Goal: Navigation & Orientation: Understand site structure

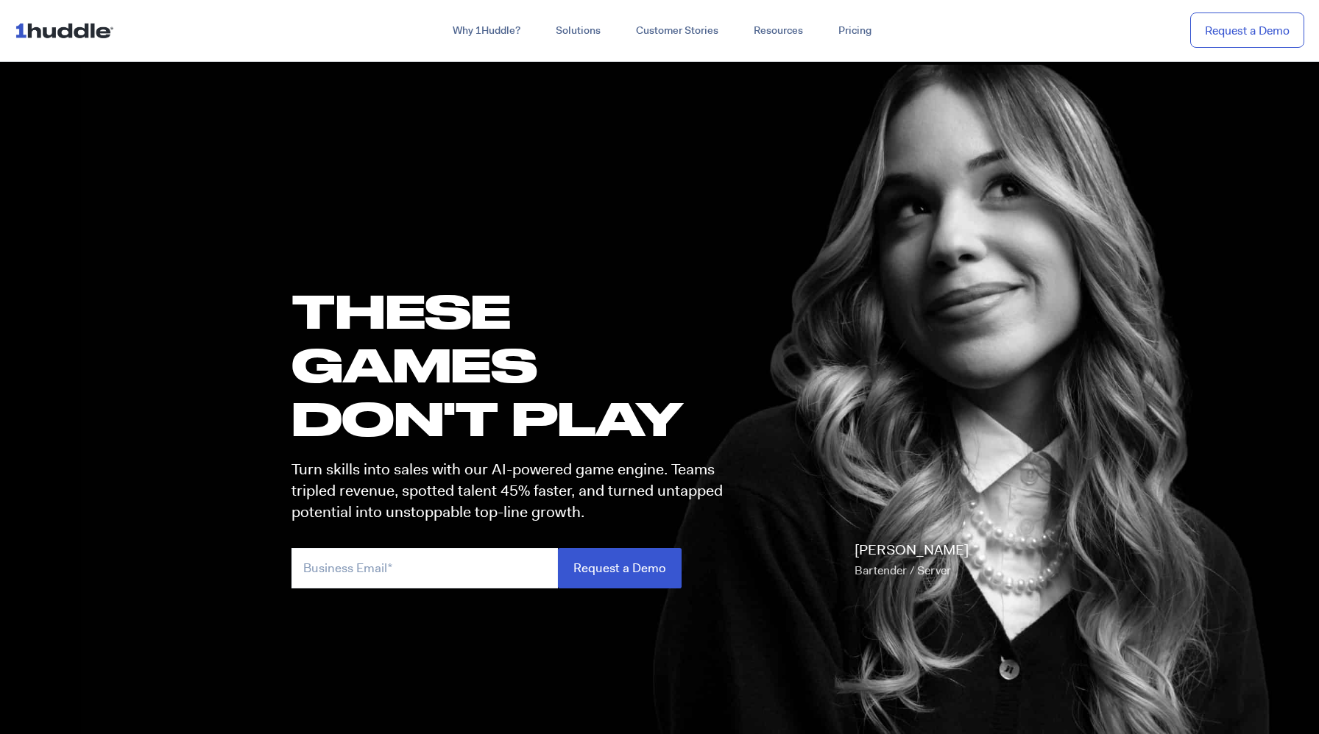
click at [83, 28] on img at bounding box center [67, 30] width 105 height 28
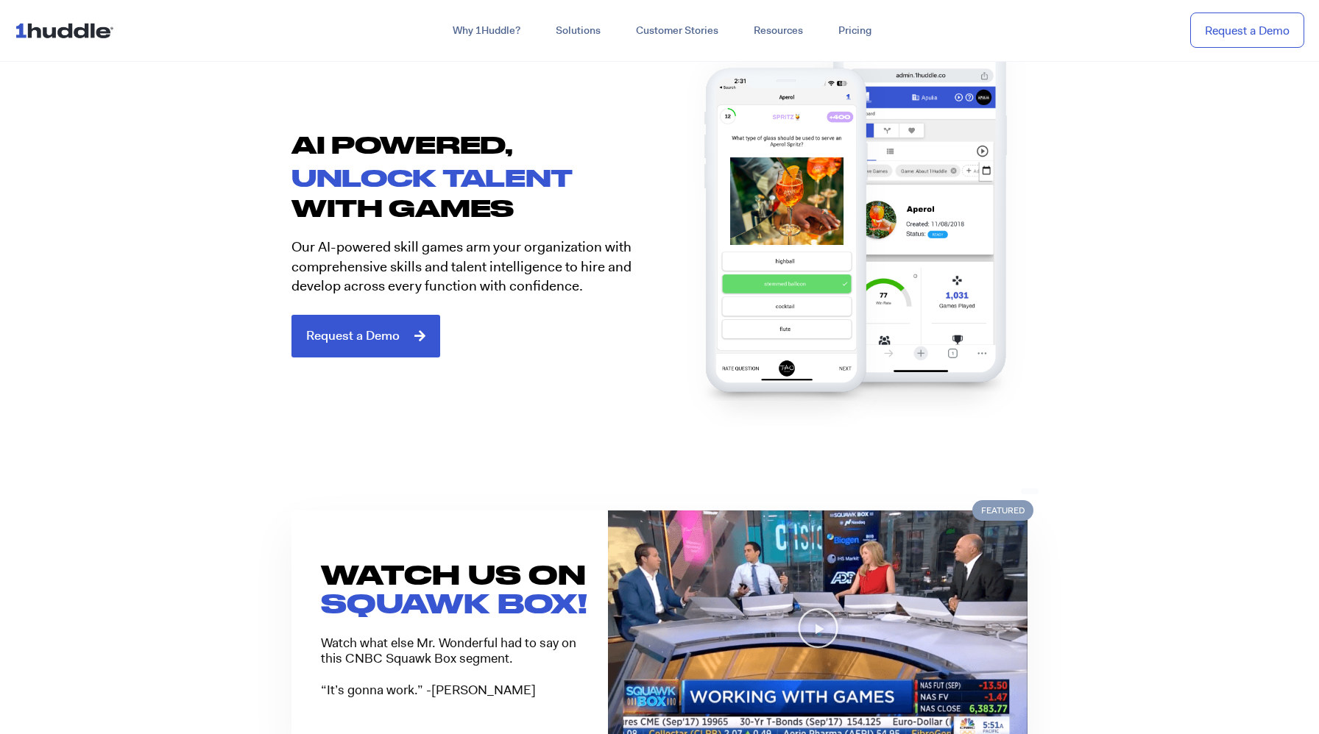
scroll to position [1537, 0]
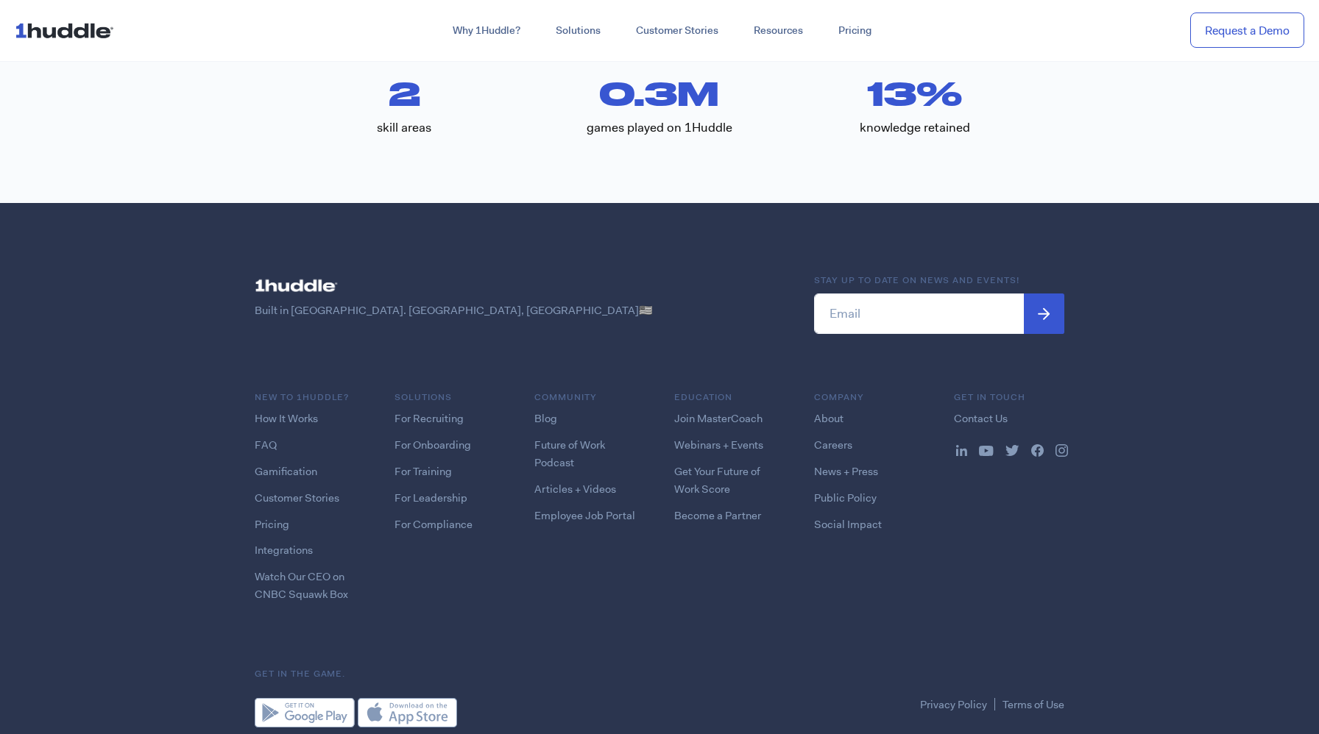
scroll to position [1828, 0]
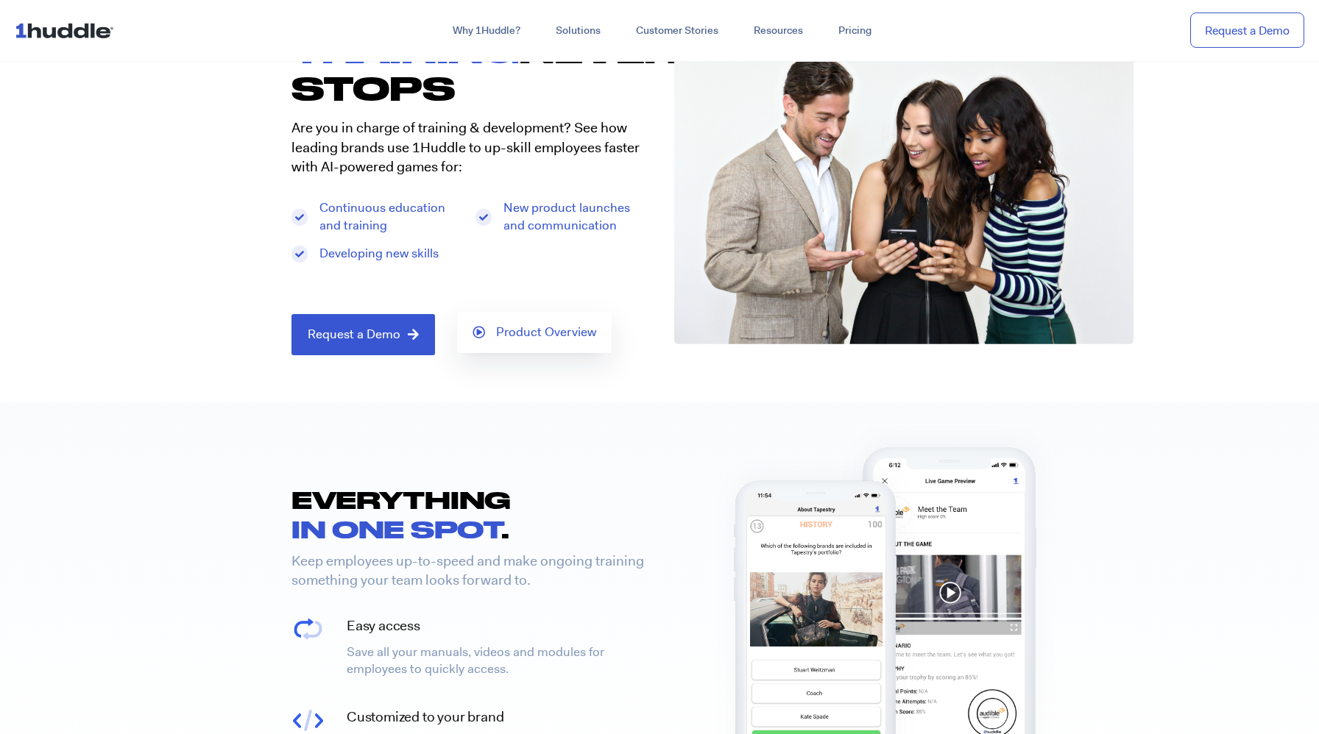
scroll to position [419, 0]
